Goal: Register for event/course

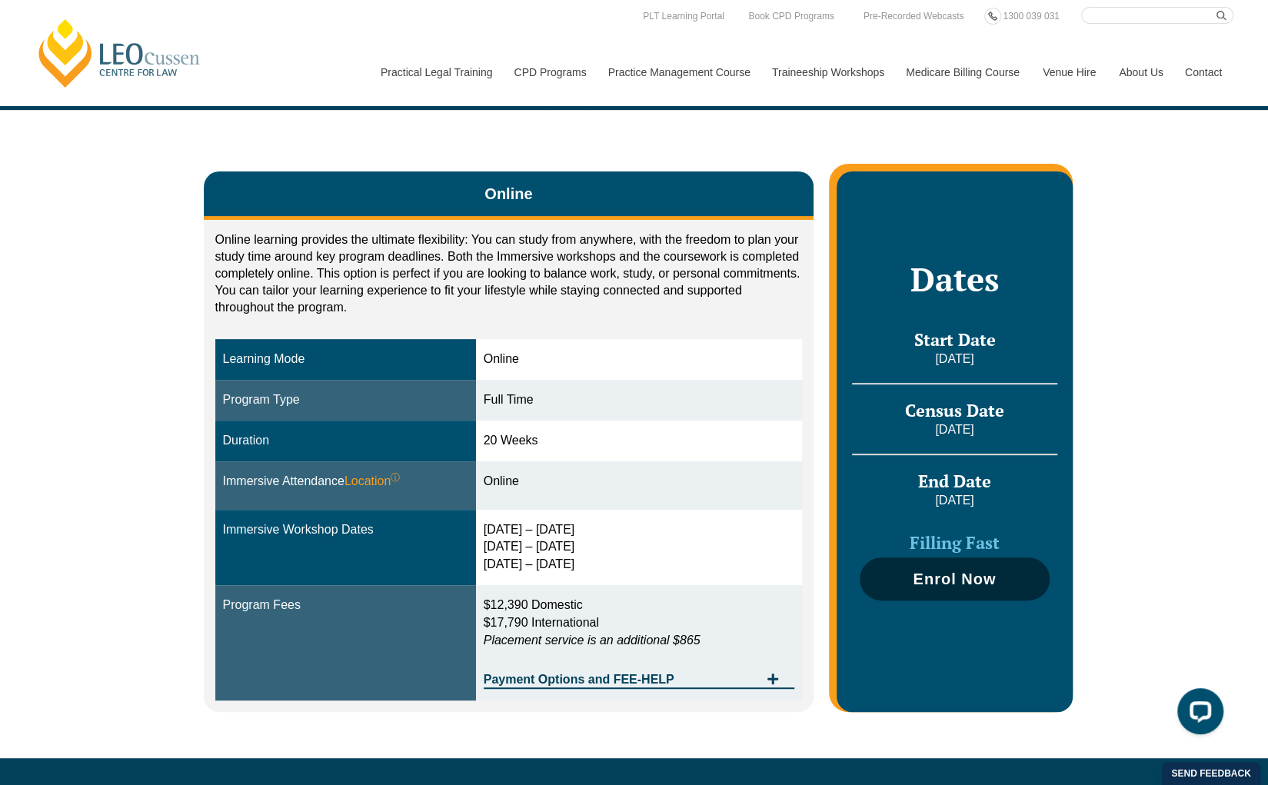
click at [928, 584] on span "Enrol Now" at bounding box center [954, 579] width 83 height 15
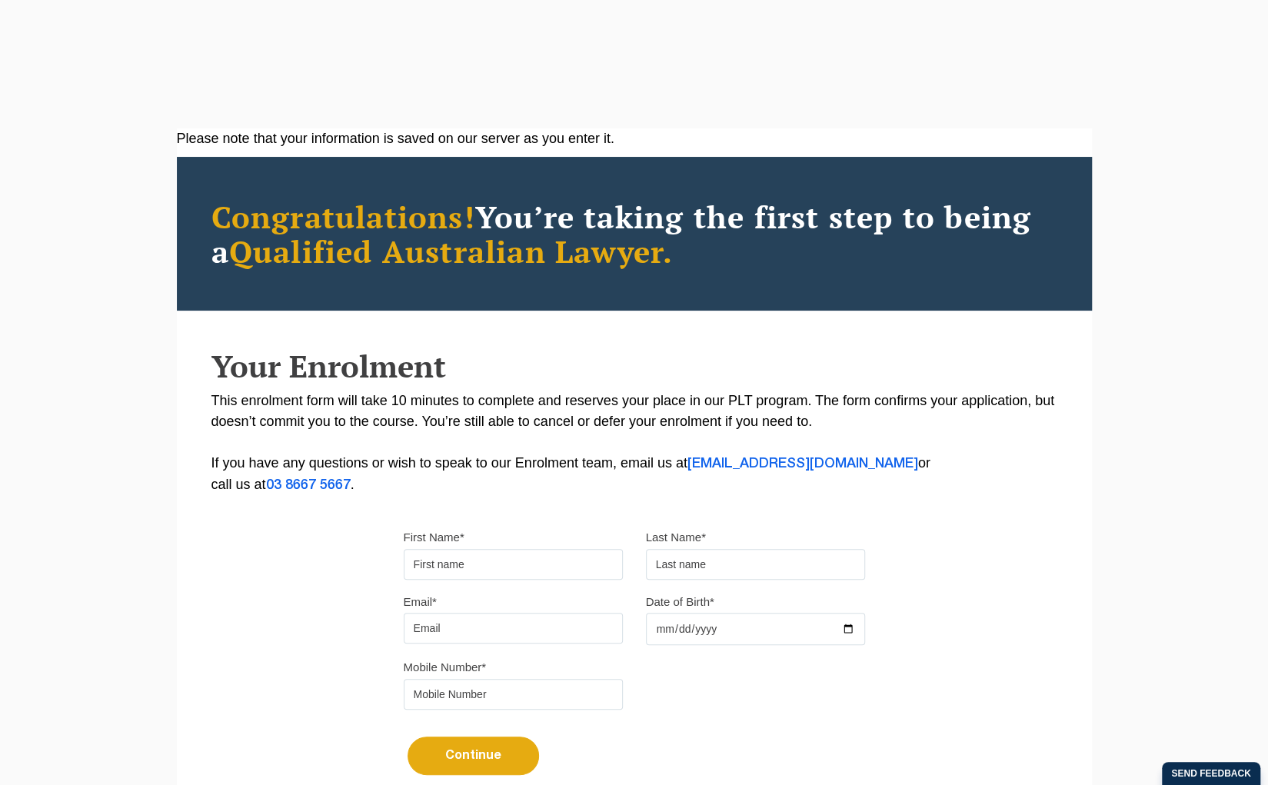
type input "Jasmin"
type input "Giri"
type input "jasmingiri286@gmail.com"
type input "0412664925"
click at [672, 634] on input "Date of Birth*" at bounding box center [755, 629] width 219 height 32
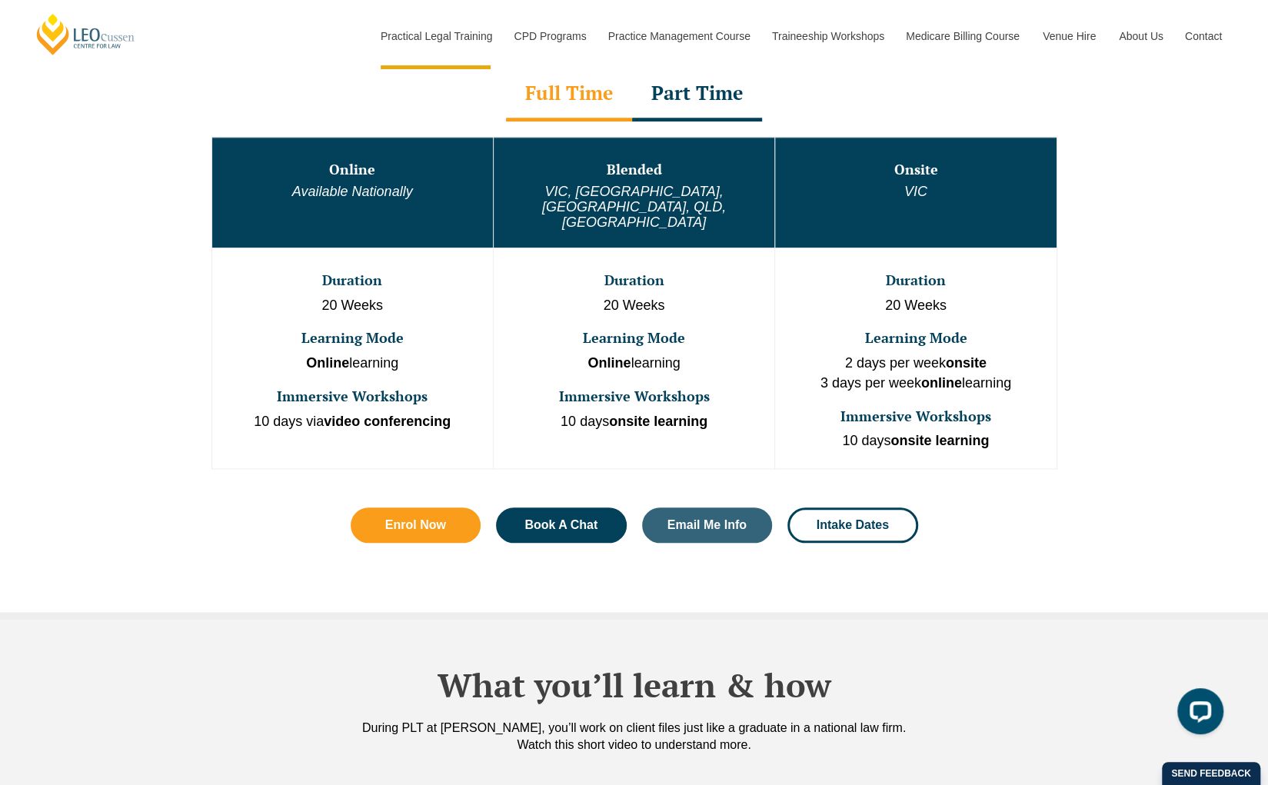
scroll to position [830, 0]
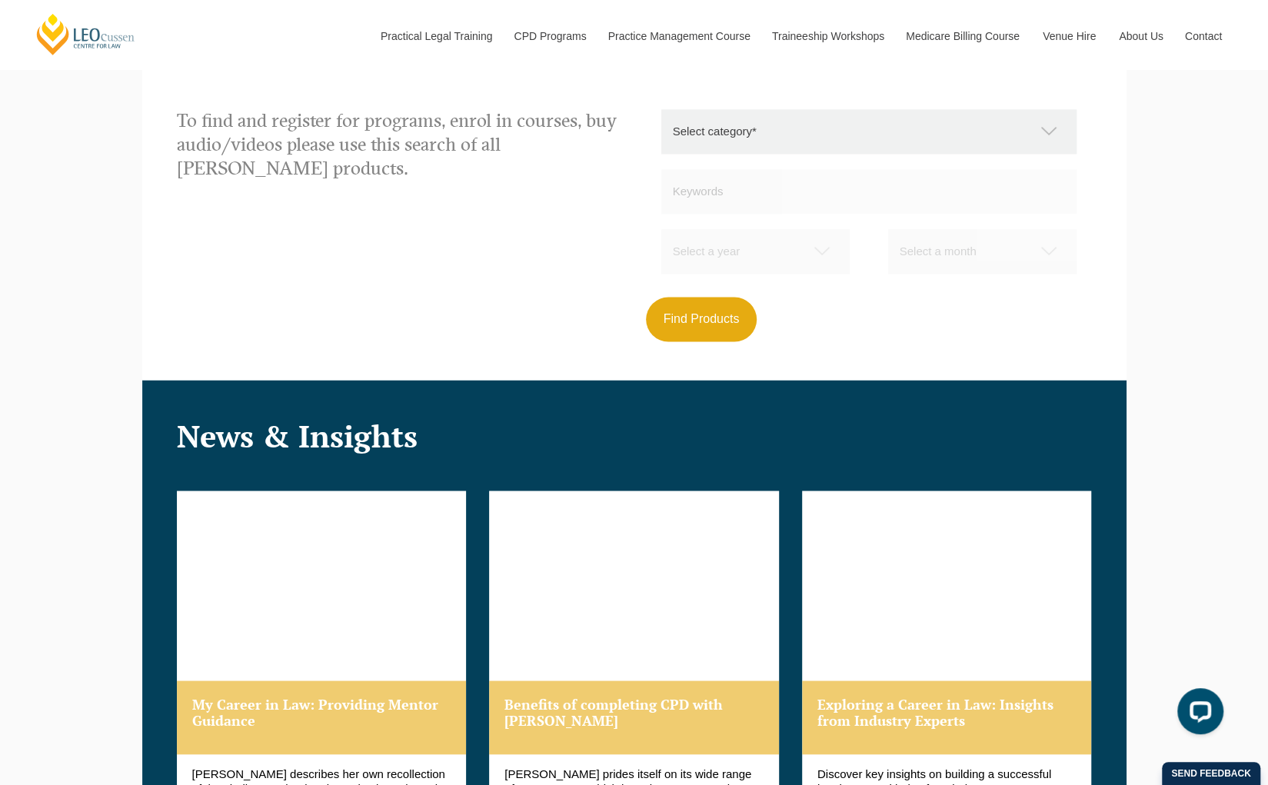
scroll to position [1722, 0]
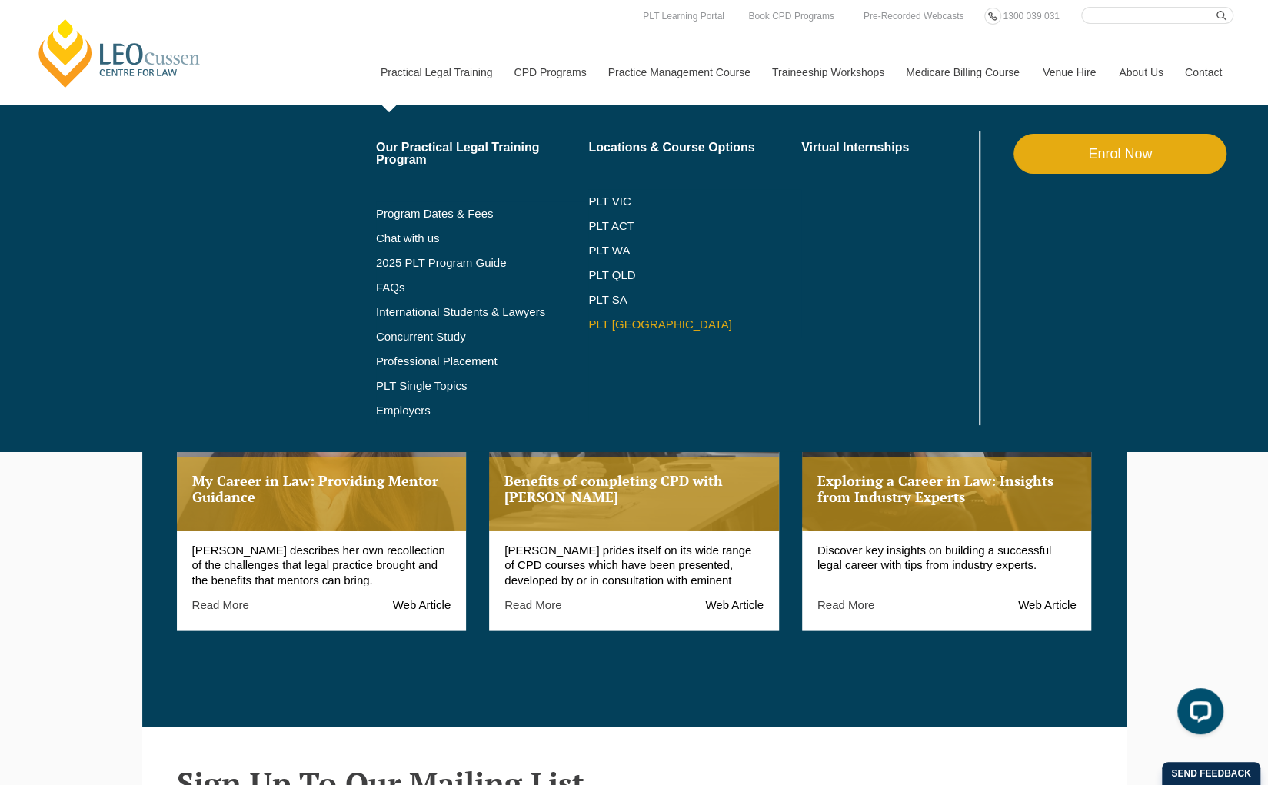
click at [613, 325] on link "PLT [GEOGRAPHIC_DATA]" at bounding box center [694, 324] width 213 height 12
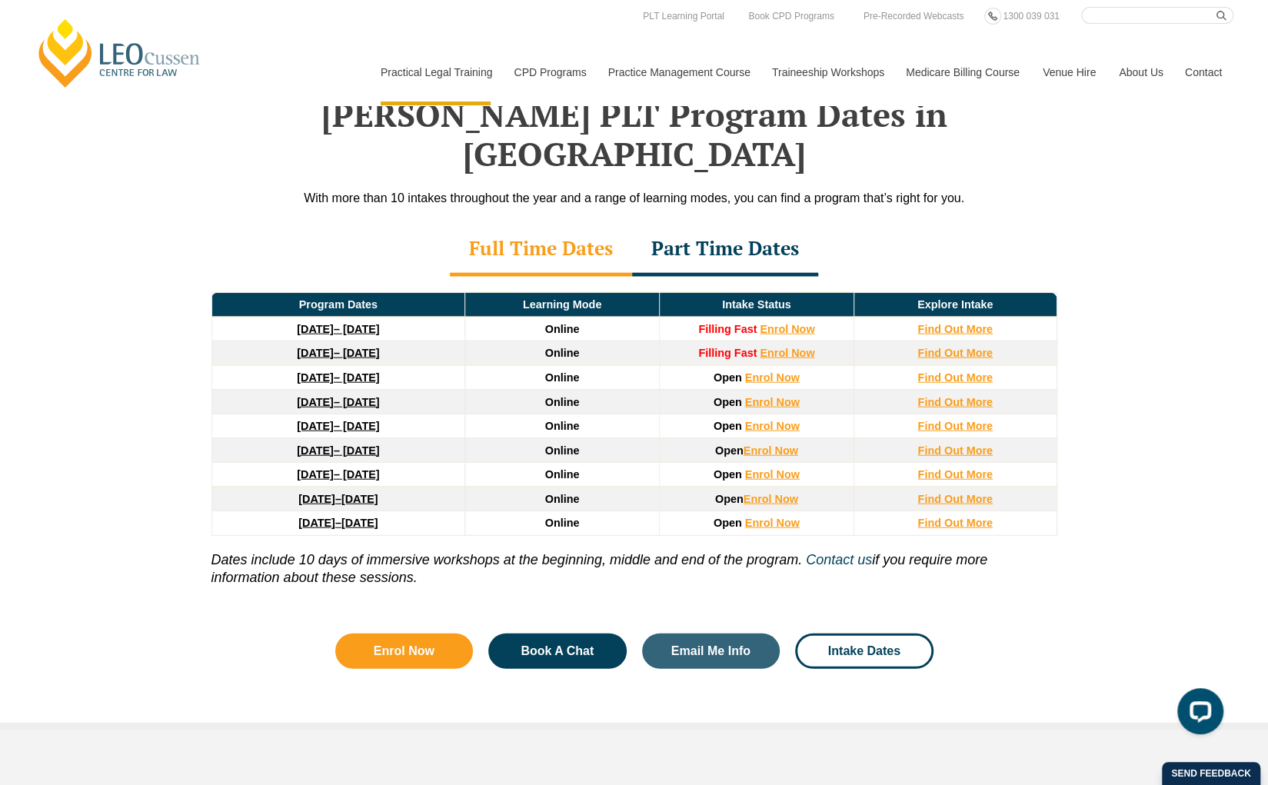
click at [772, 223] on div "Part Time Dates" at bounding box center [725, 250] width 186 height 54
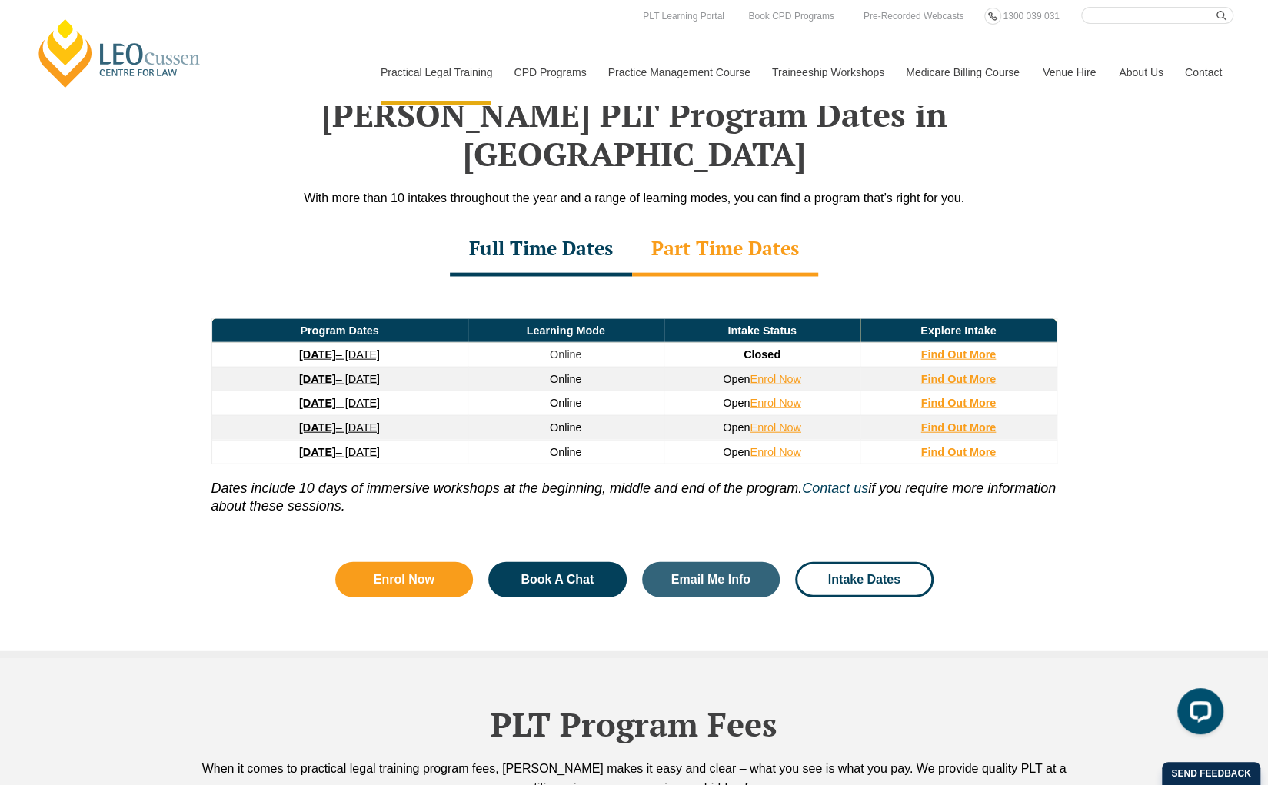
click at [592, 223] on div "Full Time Dates" at bounding box center [541, 250] width 182 height 54
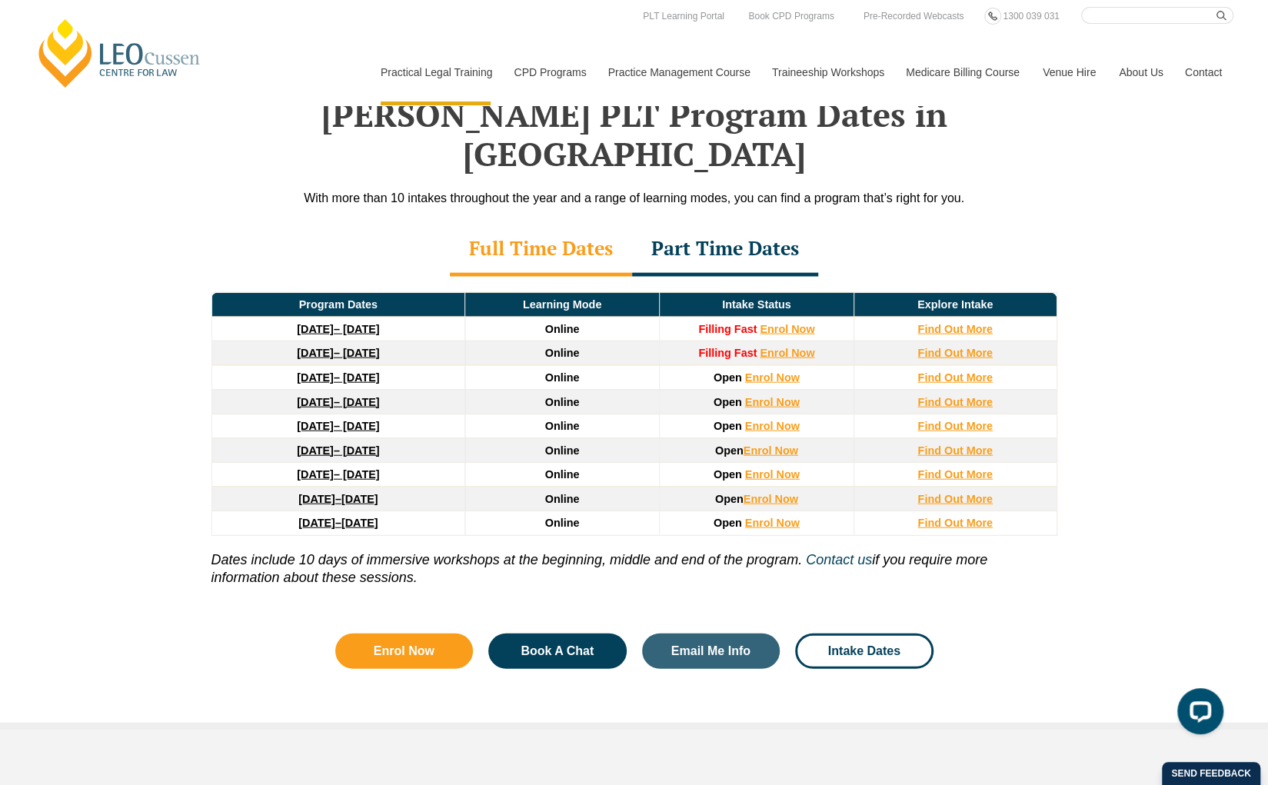
click at [756, 223] on div "Part Time Dates" at bounding box center [725, 250] width 186 height 54
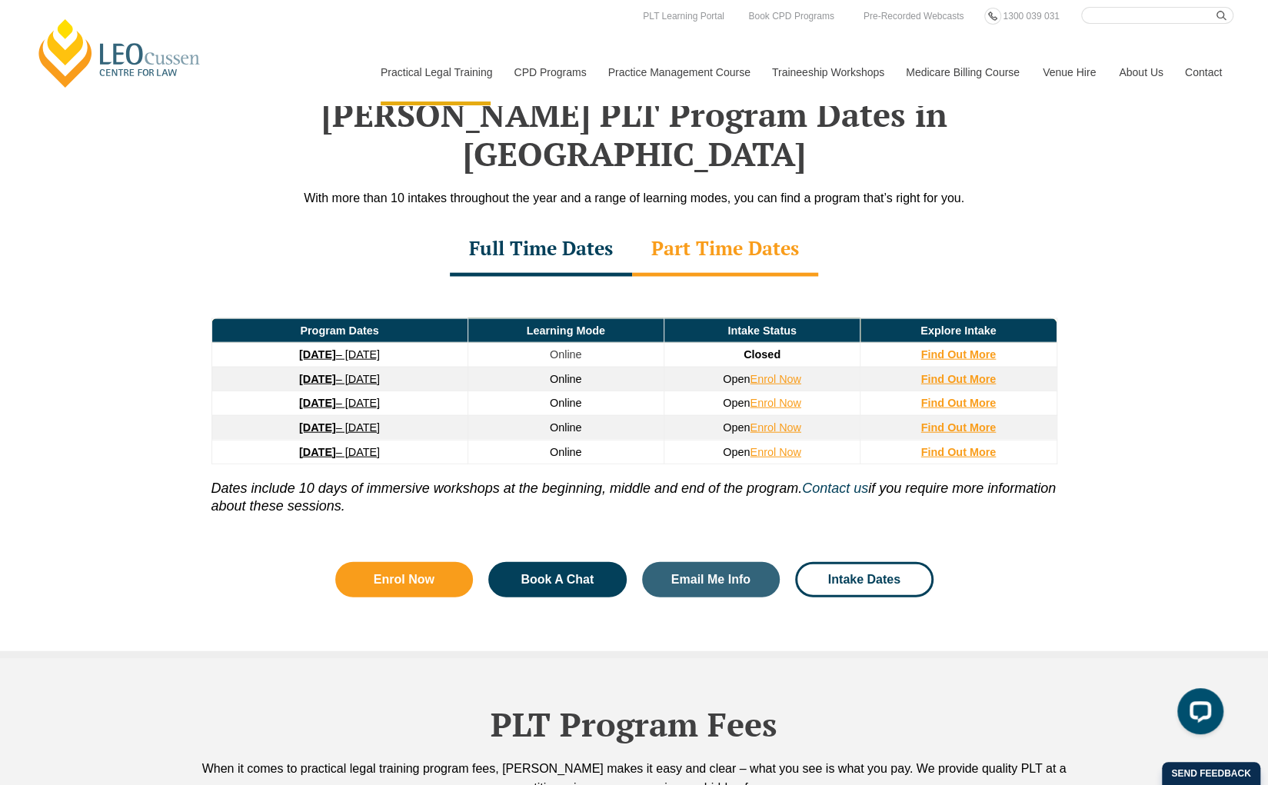
click at [557, 223] on div "Full Time Dates" at bounding box center [541, 250] width 182 height 54
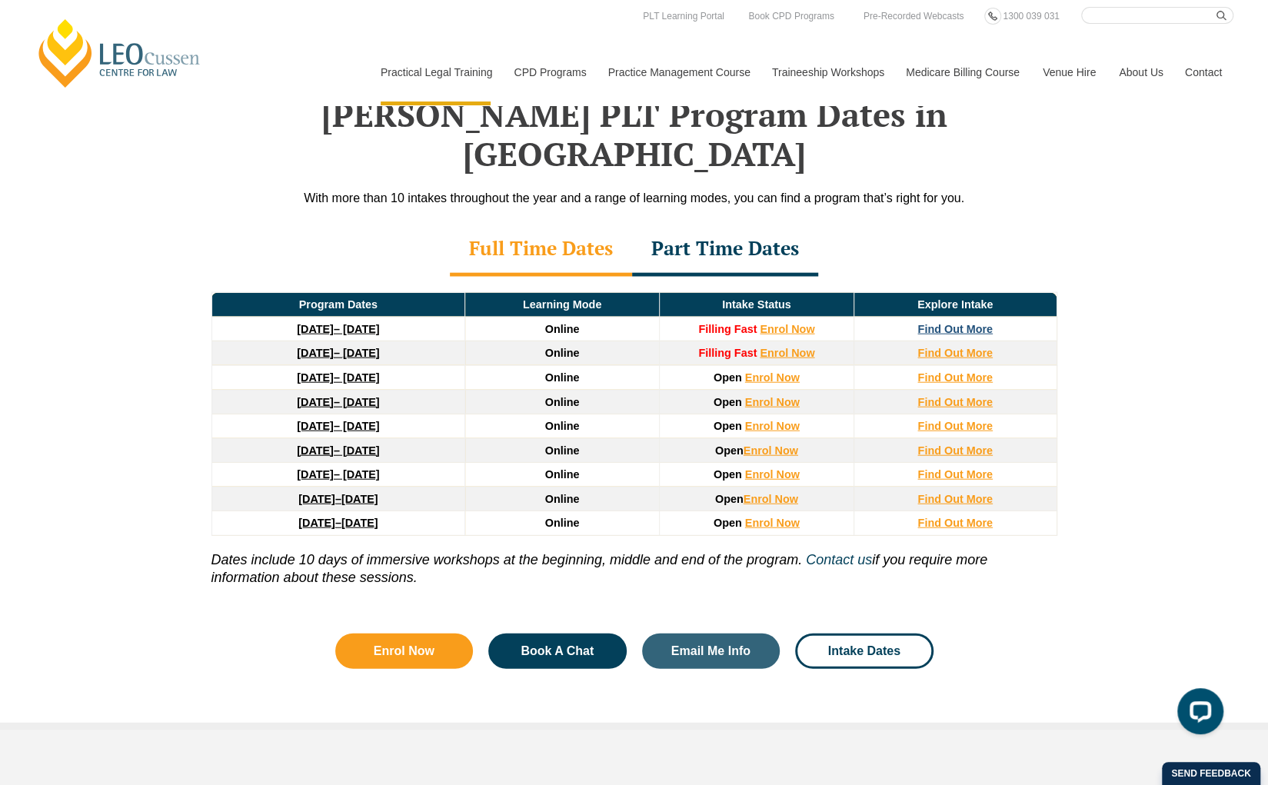
click at [929, 323] on strong "Find Out More" at bounding box center [955, 329] width 75 height 12
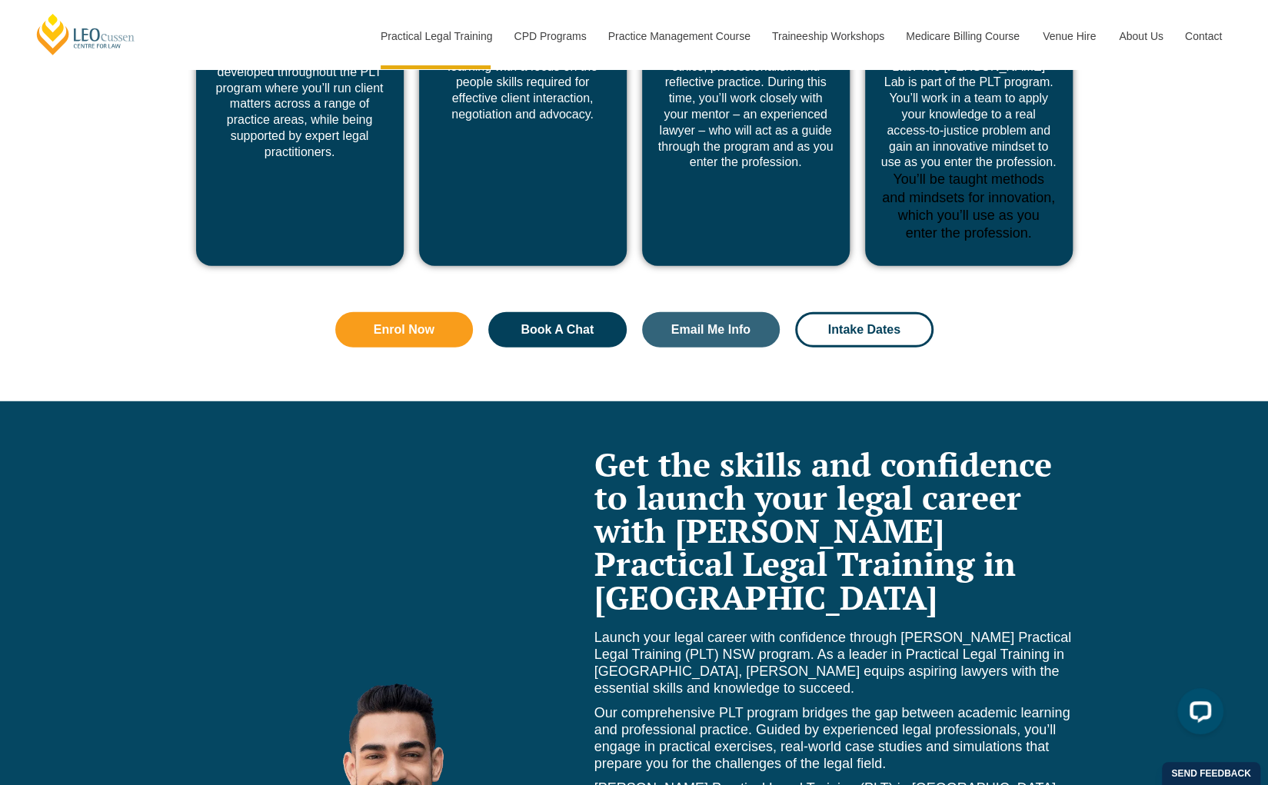
scroll to position [6378, 0]
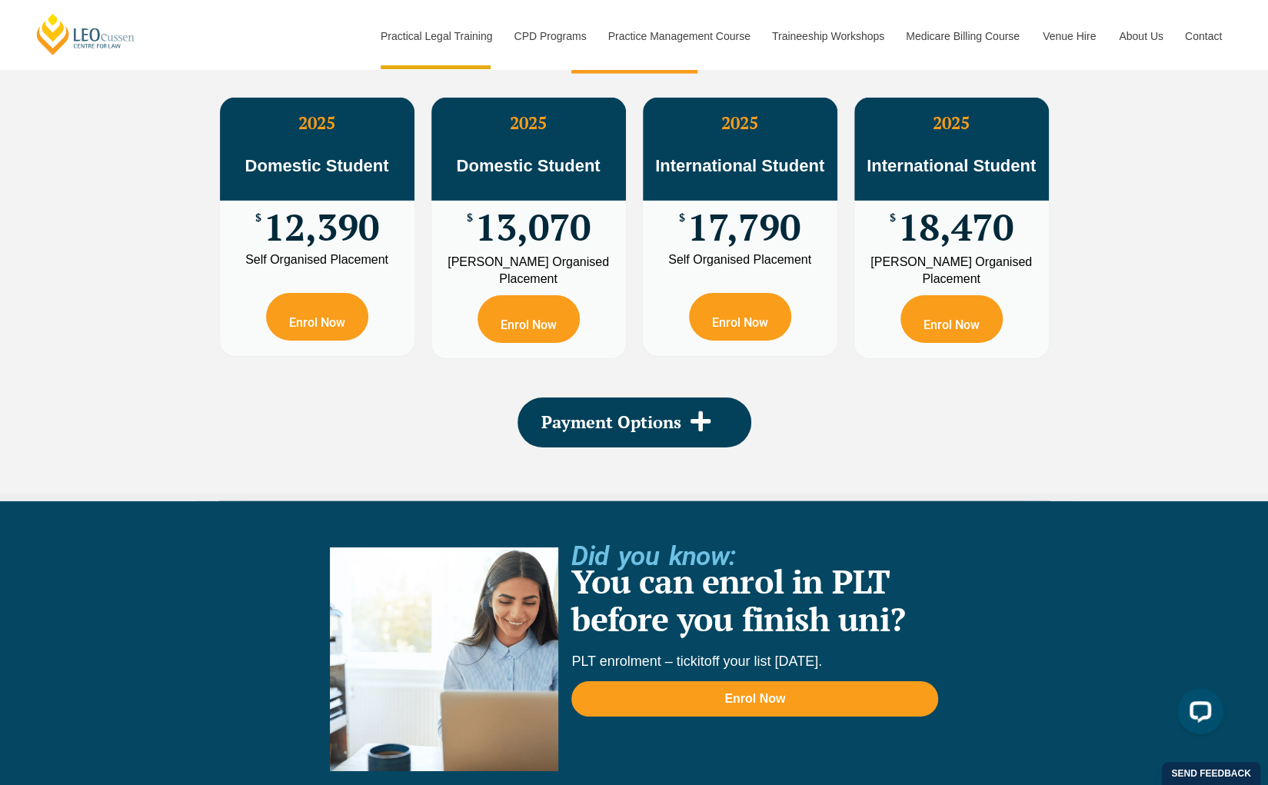
scroll to position [3091, 0]
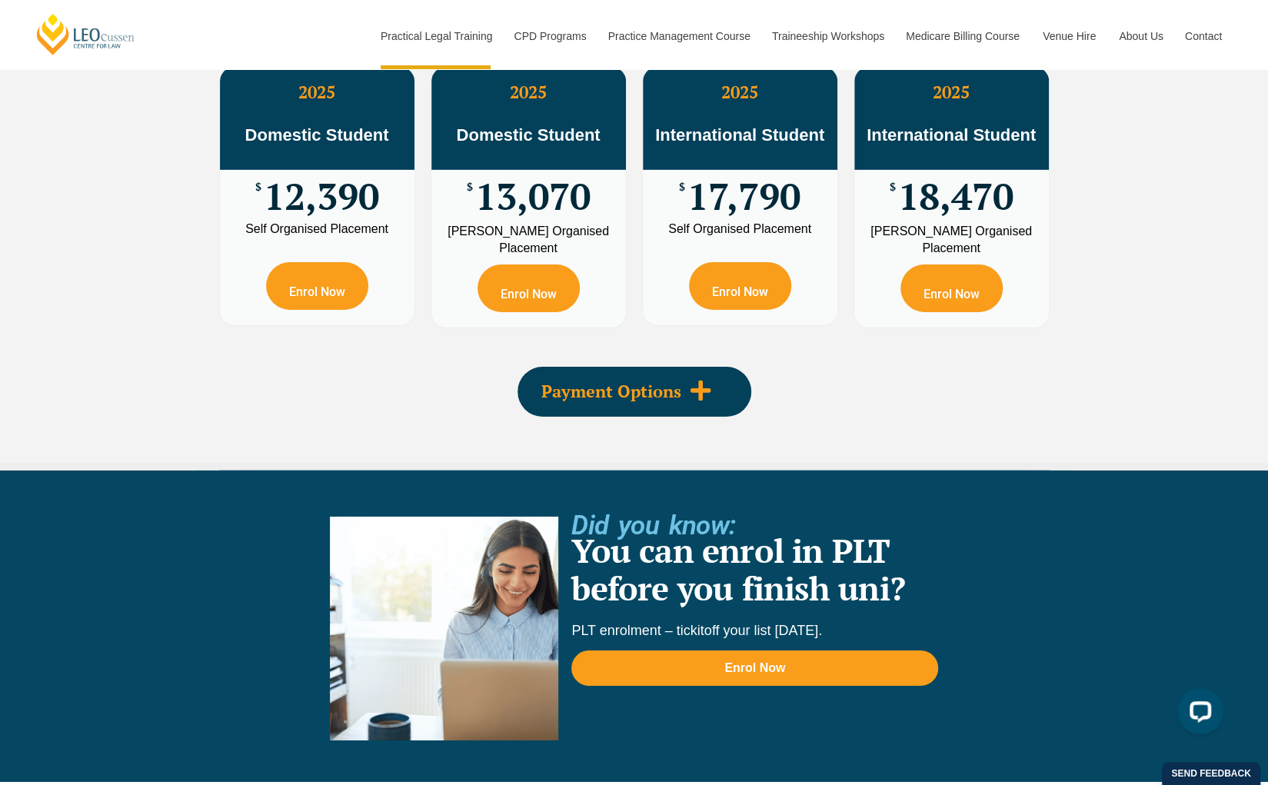
click at [642, 367] on div "Payment Options" at bounding box center [635, 392] width 234 height 50
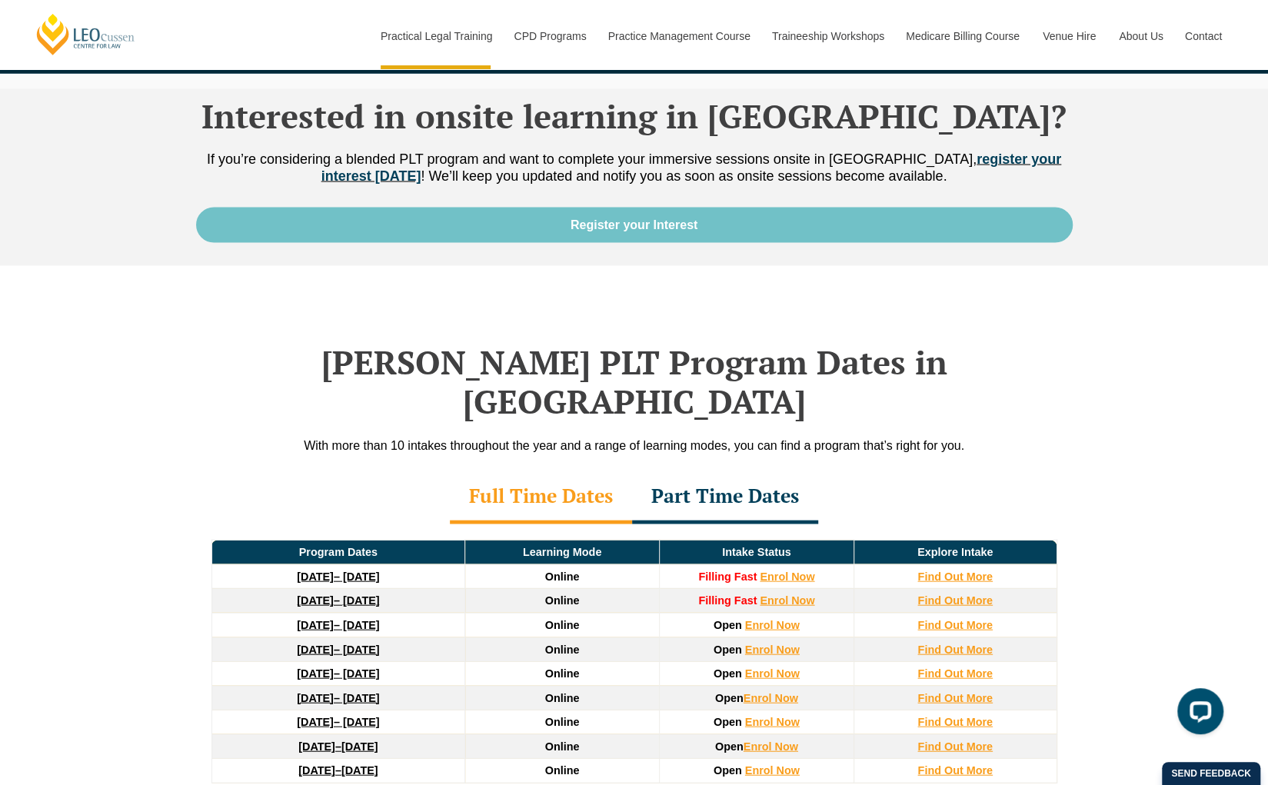
scroll to position [1949, 0]
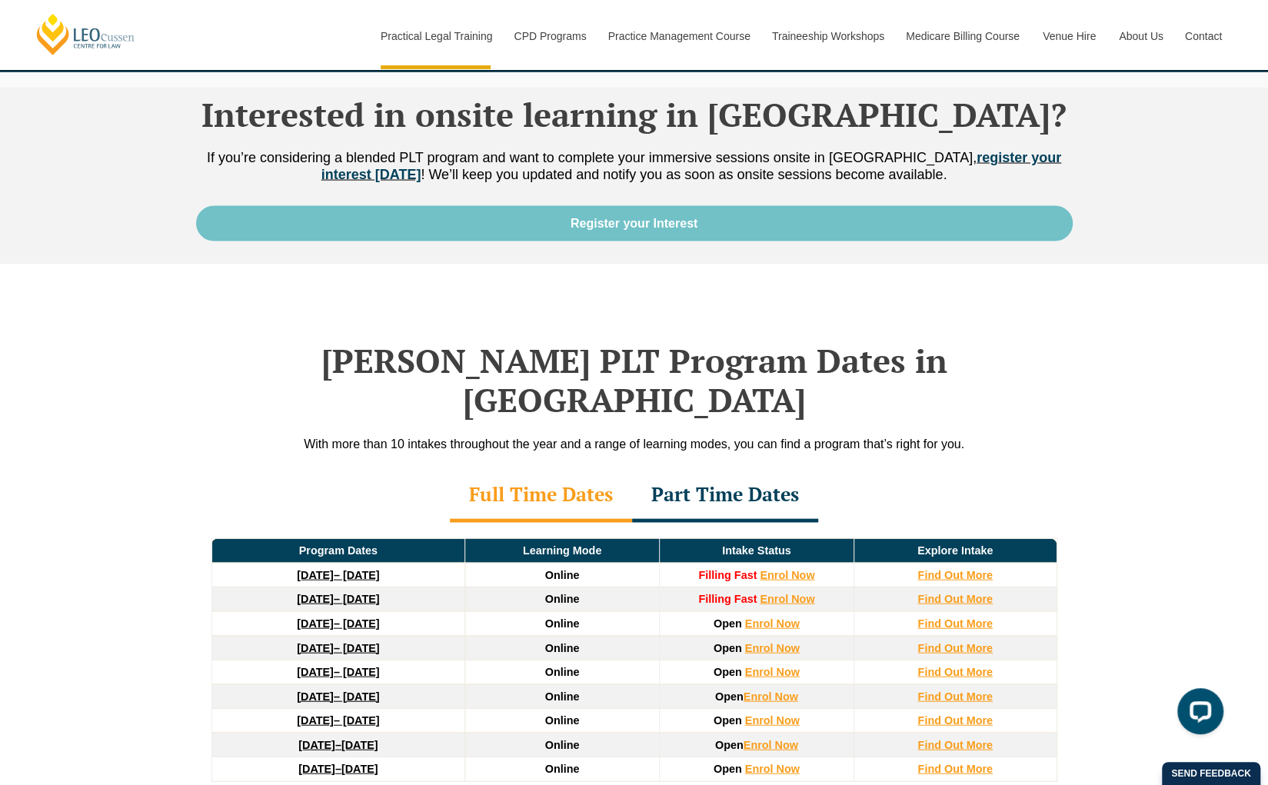
click at [642, 317] on div "Leo Cussen’s PLT Program Dates in NSW With more than 10 intakes throughout the …" at bounding box center [634, 617] width 877 height 704
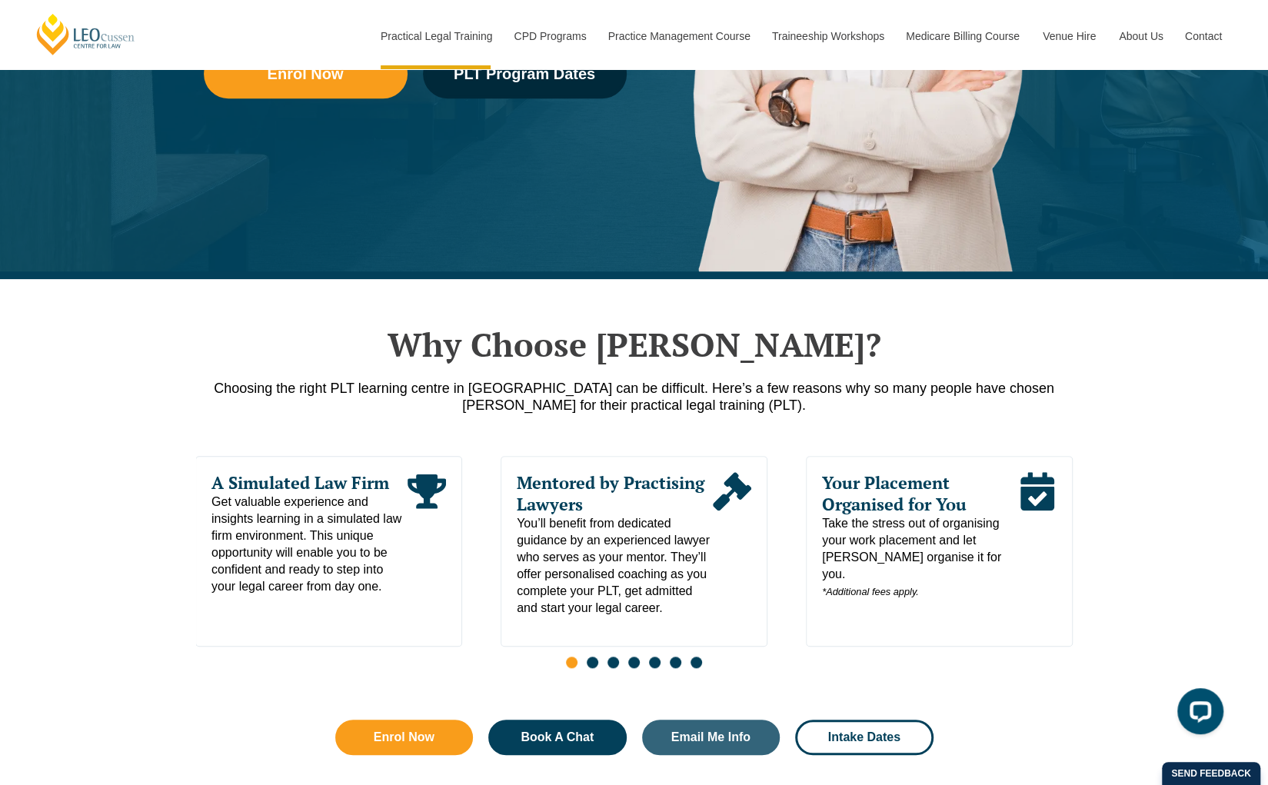
scroll to position [0, 0]
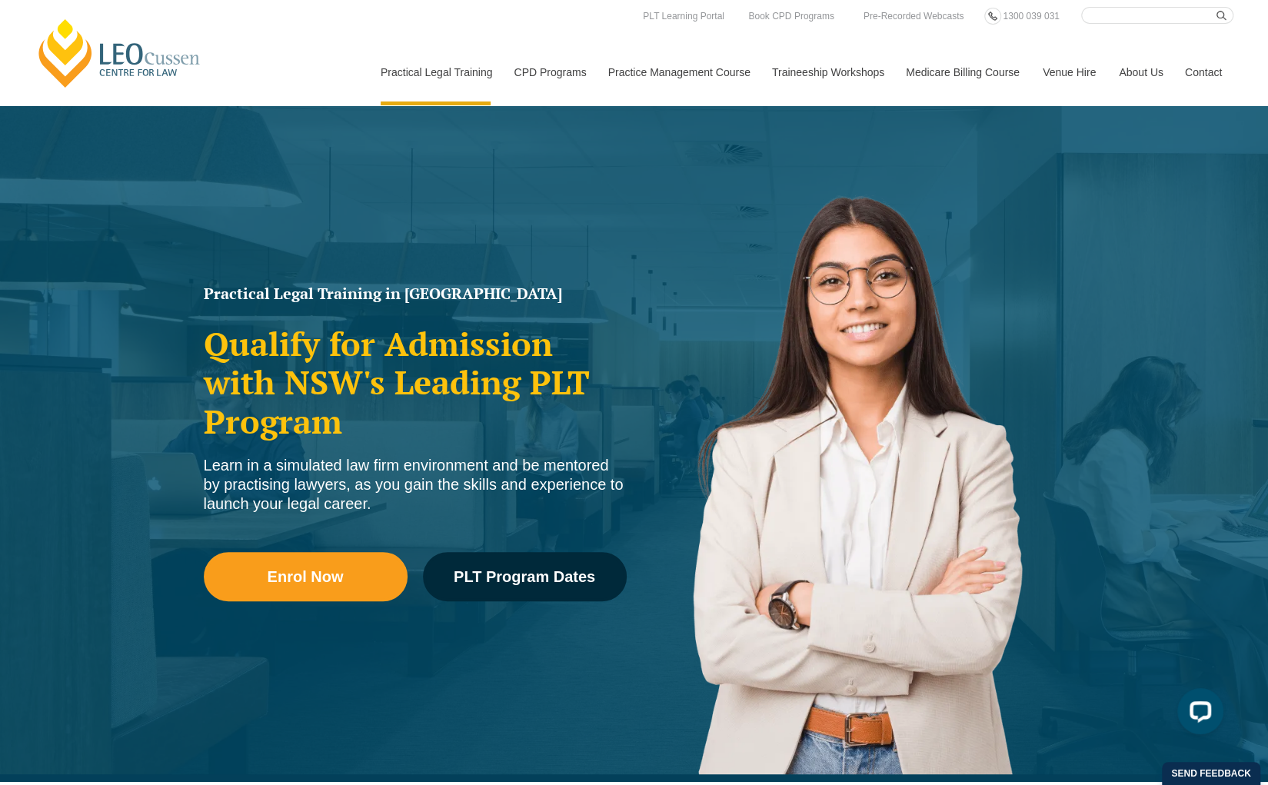
click at [641, 316] on img at bounding box center [854, 463] width 438 height 623
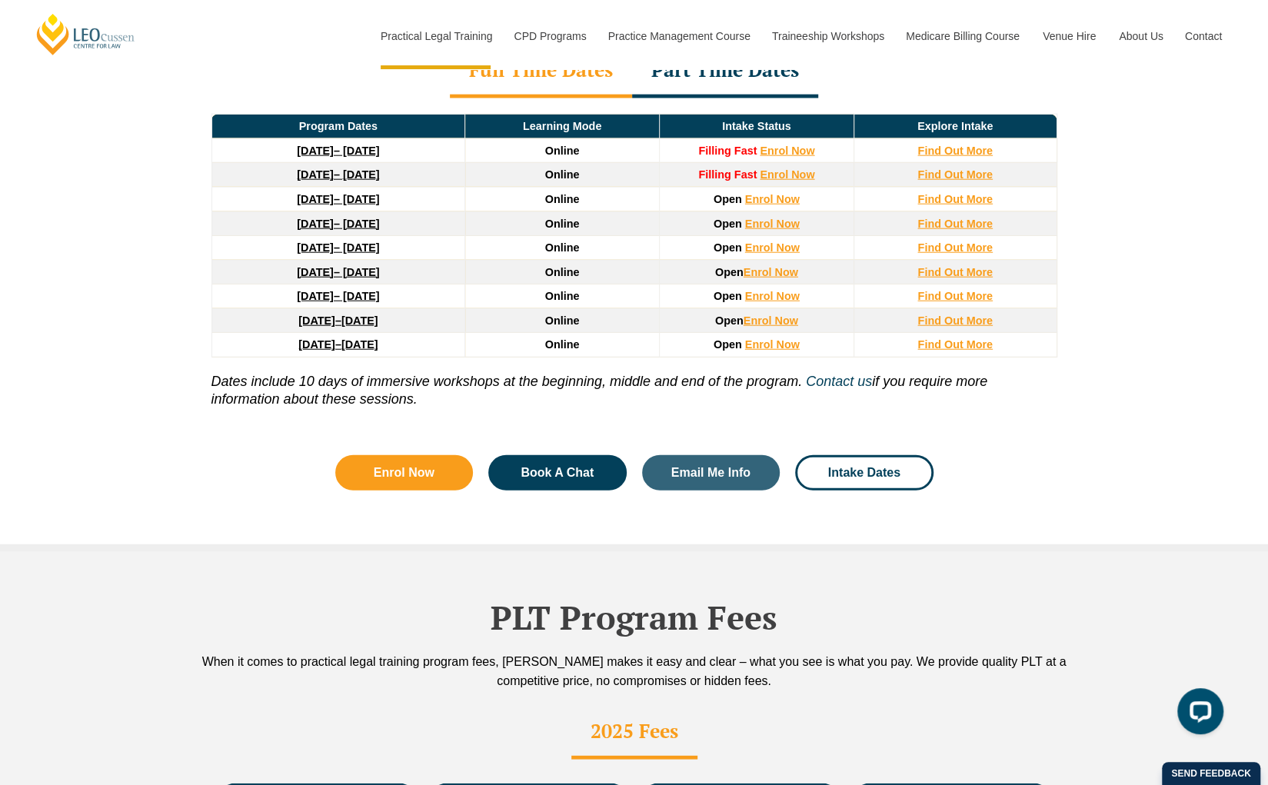
scroll to position [2422, 0]
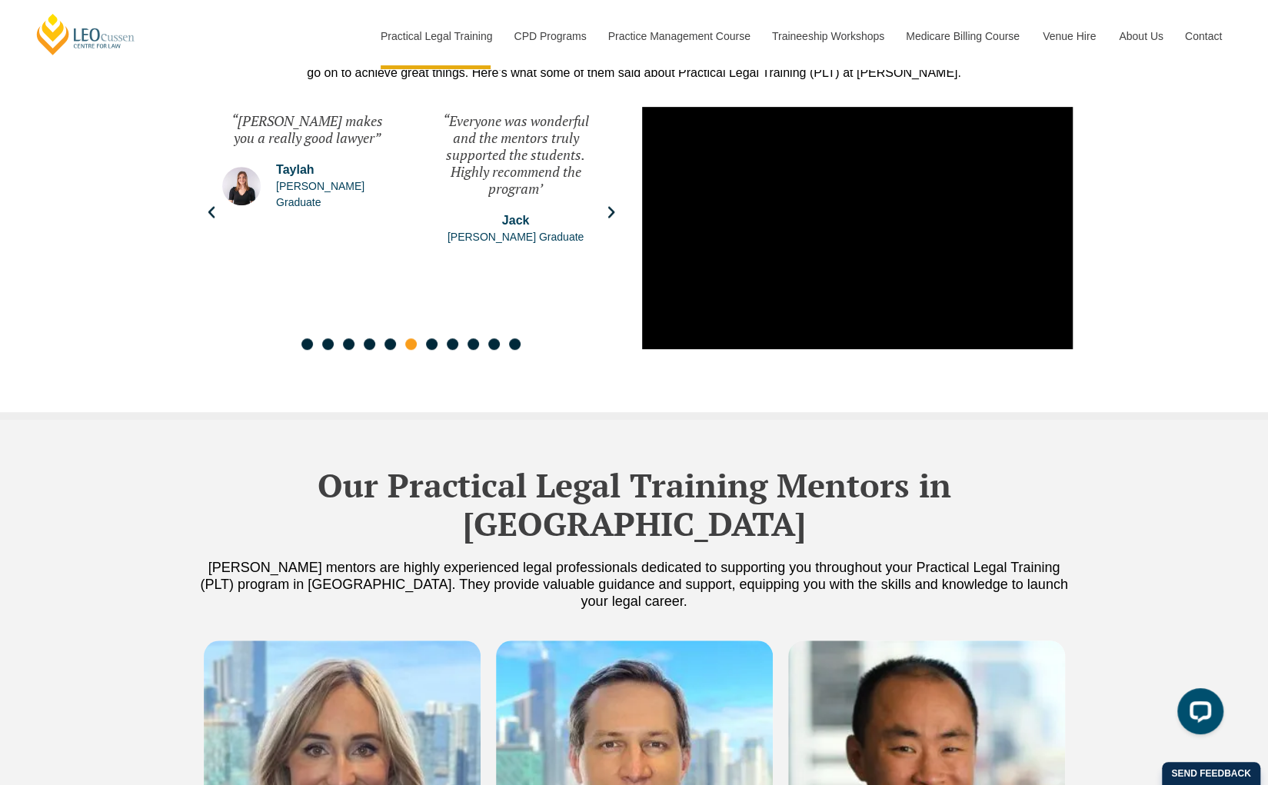
click at [640, 316] on div "Testimonials For more than 50 years Leo Cussen has been delivering quality lega…" at bounding box center [634, 180] width 877 height 465
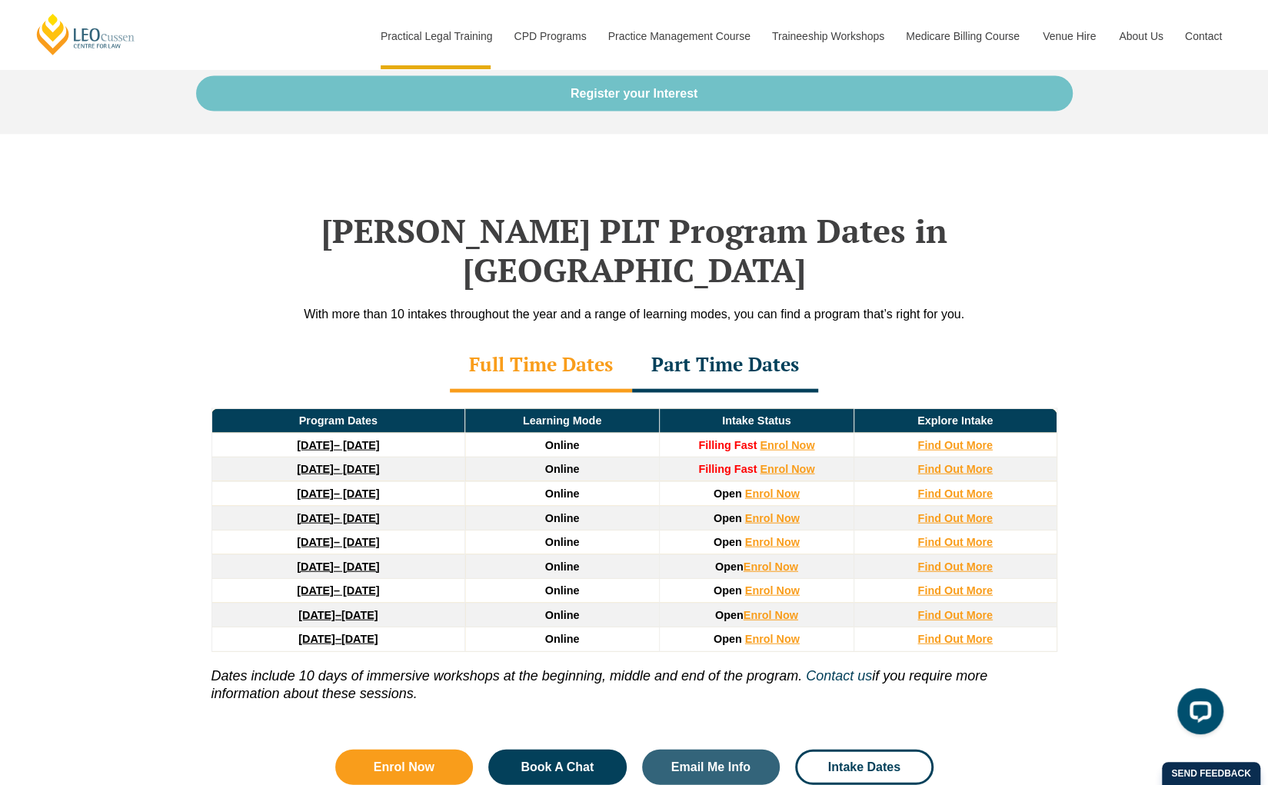
scroll to position [2080, 0]
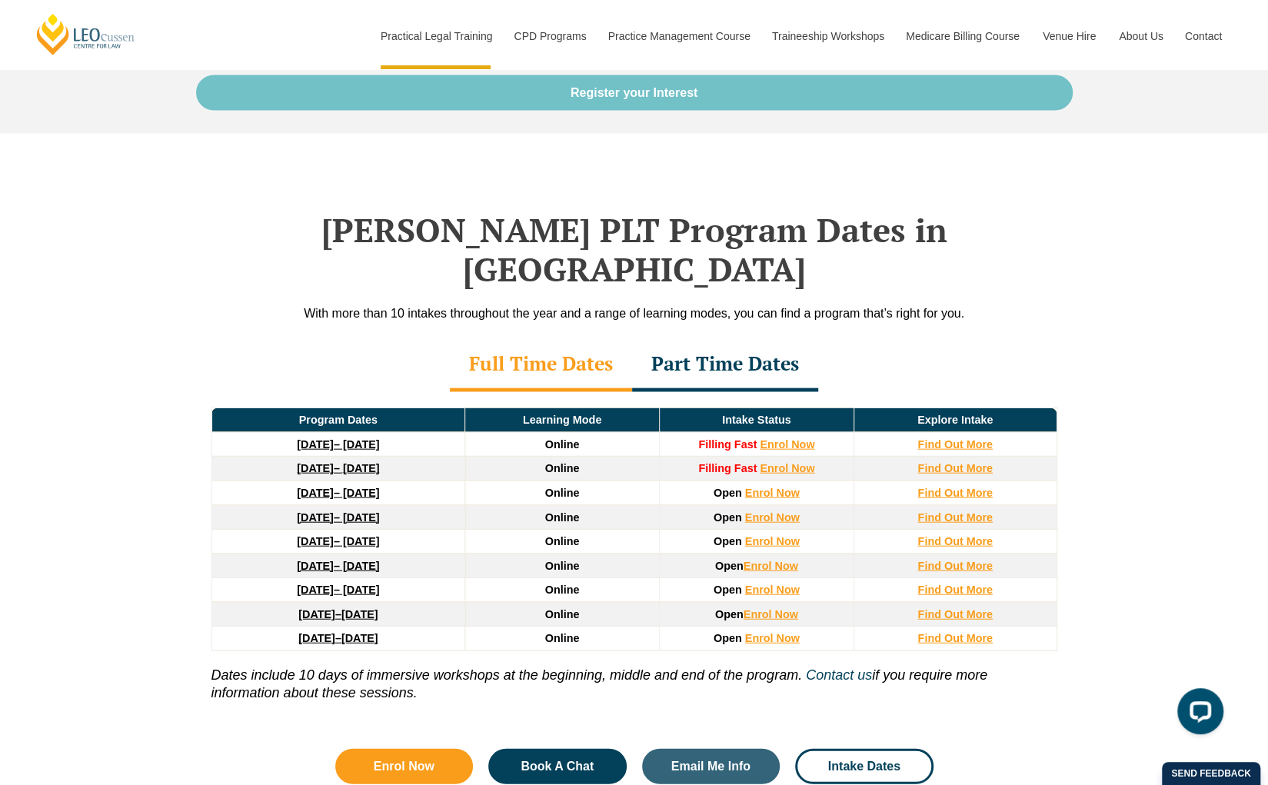
click at [957, 432] on td "Find Out More" at bounding box center [955, 444] width 203 height 25
click at [955, 438] on strong "Find Out More" at bounding box center [955, 444] width 75 height 12
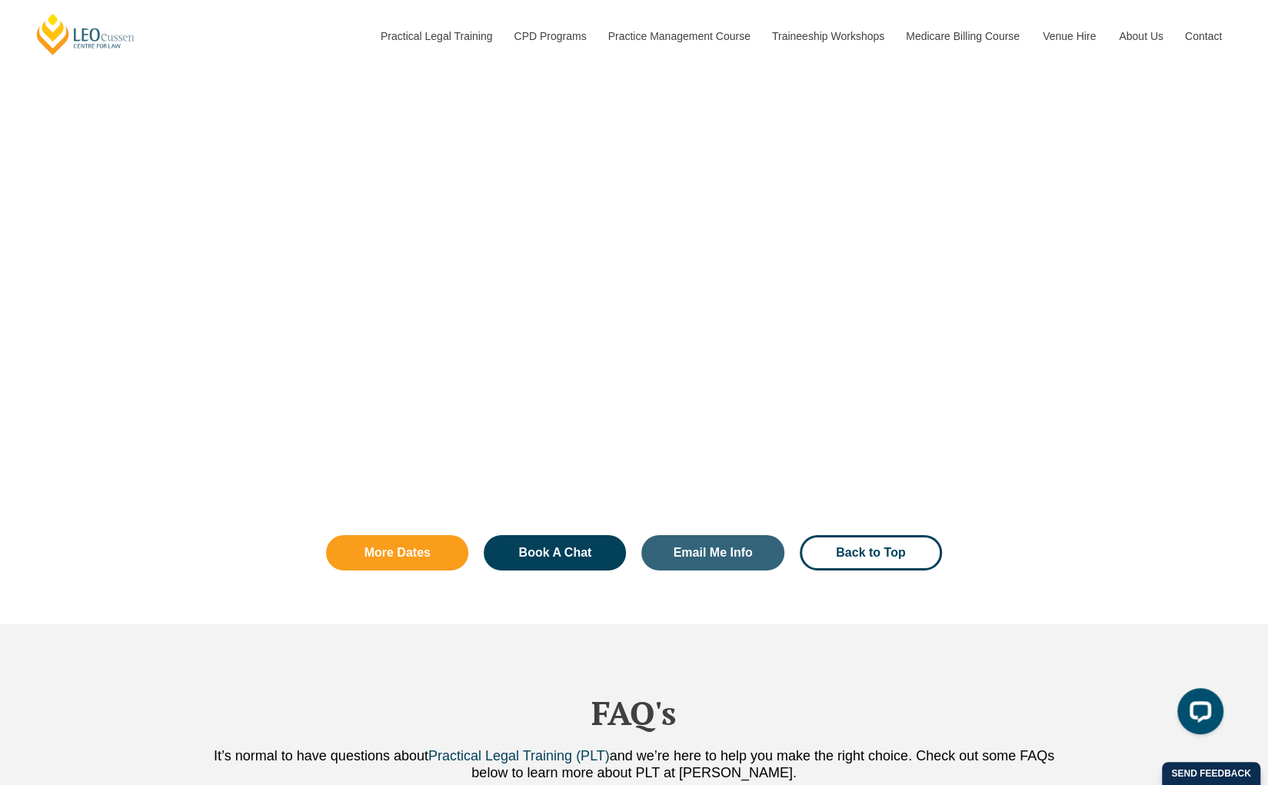
scroll to position [3302, 0]
click at [1255, 558] on div "More Dates Book A Chat Email Me Info Back to Top" at bounding box center [634, 575] width 1268 height 97
